Goal: Navigation & Orientation: Find specific page/section

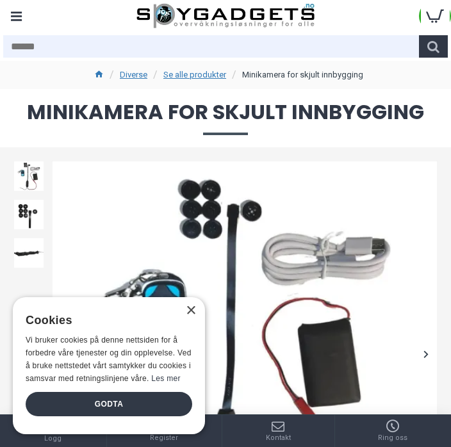
click at [140, 405] on div "Godta" at bounding box center [109, 404] width 167 height 24
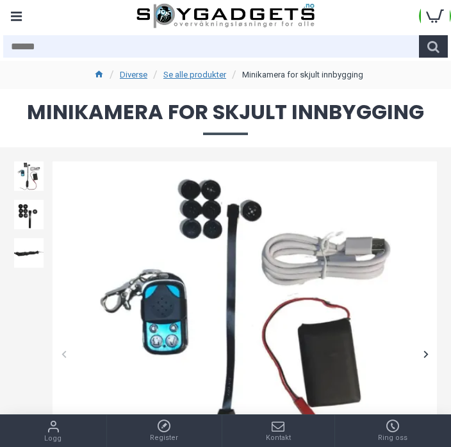
click at [282, 68] on li "Minikamera for skjult innbygging" at bounding box center [296, 74] width 135 height 15
click at [201, 72] on link "Se alle produkter" at bounding box center [194, 75] width 63 height 13
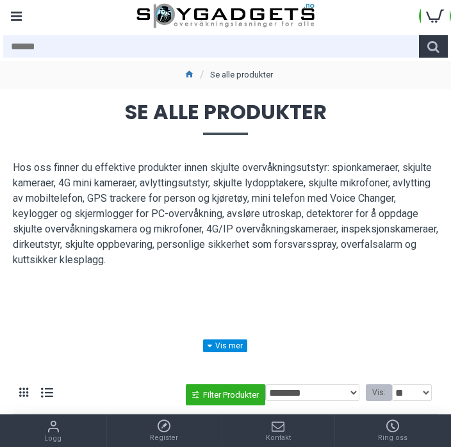
click at [20, 8] on div "Menu" at bounding box center [16, 16] width 32 height 32
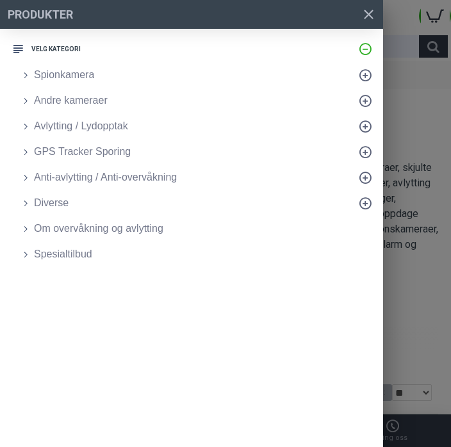
click at [76, 67] on link "Spionkamera" at bounding box center [198, 75] width 370 height 26
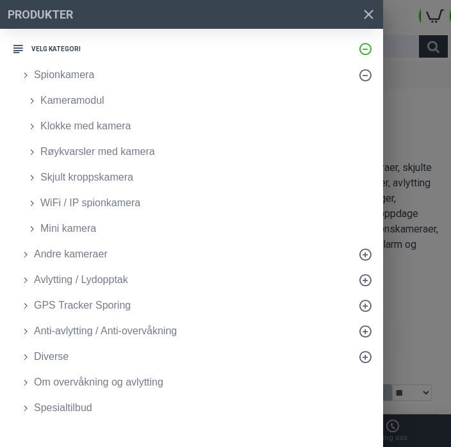
click at [110, 201] on span "WiFi / IP spionkamera" at bounding box center [90, 202] width 100 height 15
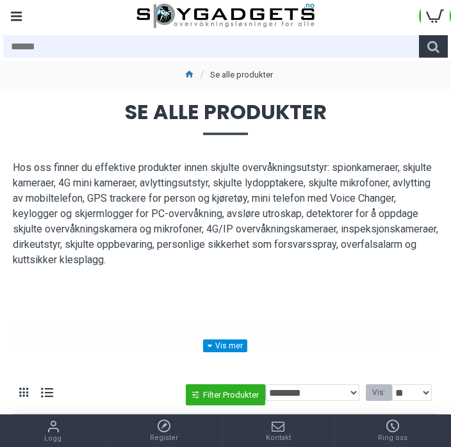
click at [19, 8] on div "Menu" at bounding box center [16, 16] width 32 height 32
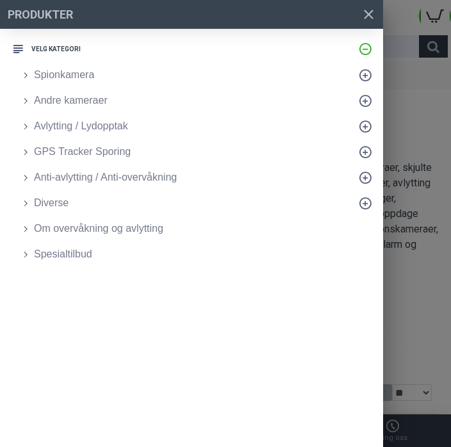
click at [85, 63] on link "Spionkamera" at bounding box center [198, 75] width 370 height 26
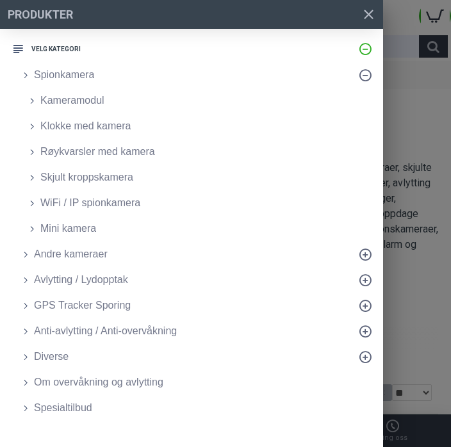
click at [56, 218] on link "Mini kamera" at bounding box center [198, 229] width 370 height 26
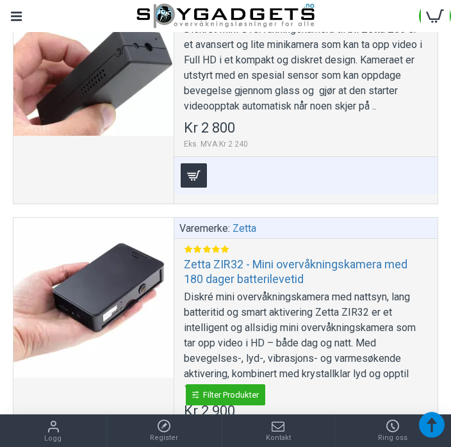
scroll to position [1184, 0]
